Goal: Task Accomplishment & Management: Manage account settings

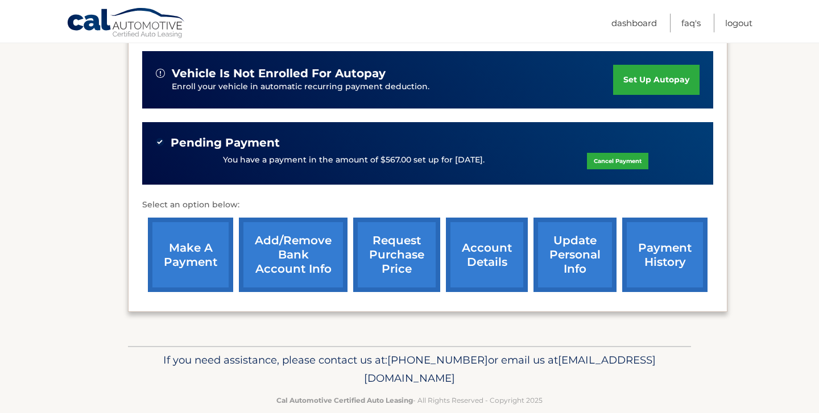
scroll to position [294, 0]
click at [478, 235] on link "account details" at bounding box center [487, 255] width 82 height 74
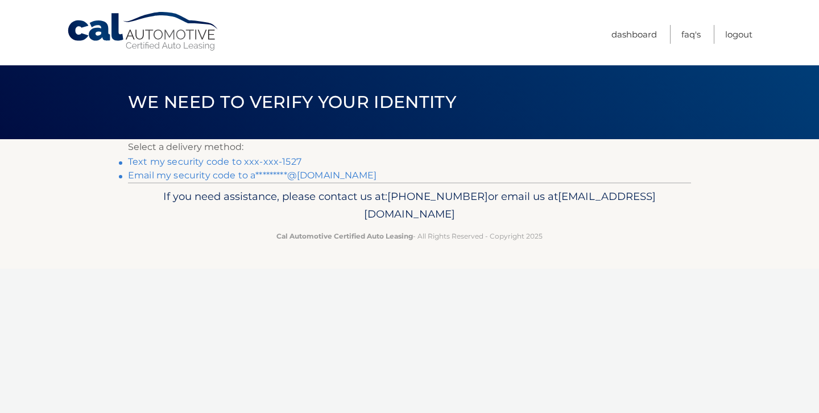
click at [252, 158] on link "Text my security code to xxx-xxx-1527" at bounding box center [214, 161] width 173 height 11
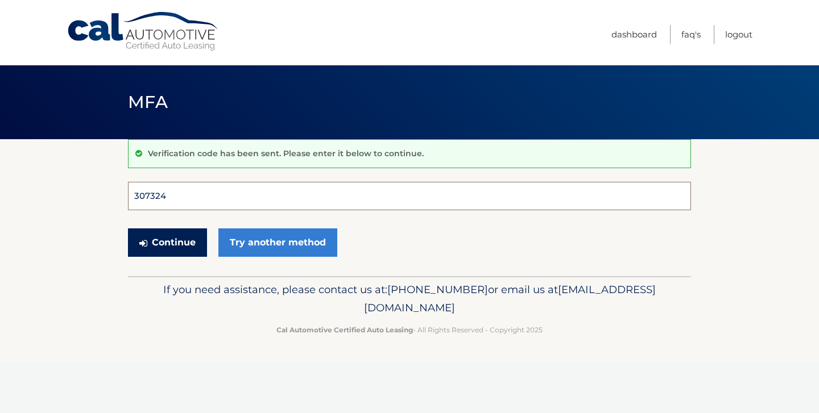
type input "307324"
click at [167, 242] on button "Continue" at bounding box center [167, 243] width 79 height 28
click at [190, 234] on button "Continue" at bounding box center [167, 243] width 79 height 28
